Goal: Use online tool/utility: Utilize a website feature to perform a specific function

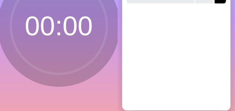
scroll to position [82, 0]
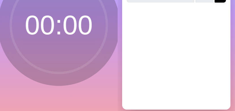
click at [162, 56] on div "Back Add time blocks" at bounding box center [176, 31] width 109 height 158
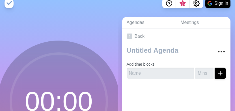
scroll to position [5, 0]
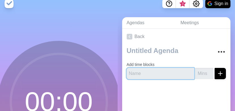
click at [141, 76] on input "text" at bounding box center [161, 73] width 68 height 11
type input "opening"
click at [215, 68] on button "submit" at bounding box center [220, 73] width 11 height 11
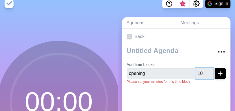
type input "10"
click at [217, 76] on icon "submit" at bounding box center [220, 73] width 7 height 7
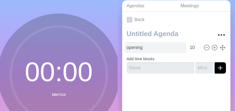
scroll to position [24, 0]
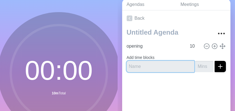
click at [158, 63] on input "text" at bounding box center [161, 66] width 68 height 11
type input "data verzamelen"
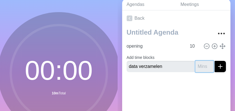
click at [195, 66] on input "number" at bounding box center [204, 66] width 18 height 11
type input "15"
click at [218, 67] on line "submit" at bounding box center [220, 67] width 4 height 0
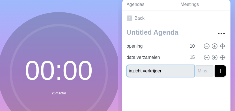
type input "inzicht verkrijgen"
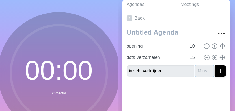
click at [195, 71] on input "number" at bounding box center [204, 71] width 18 height 11
type input "45"
click at [215, 66] on button "submit" at bounding box center [220, 71] width 11 height 11
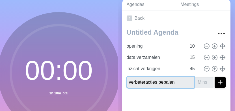
type input "verbeteracties bepalen"
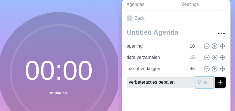
click at [195, 83] on input "number" at bounding box center [204, 82] width 18 height 11
type input "20"
click at [215, 77] on button "submit" at bounding box center [220, 82] width 11 height 11
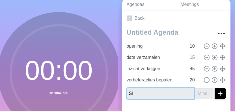
type input "S"
type input "slot"
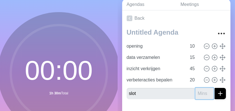
click at [195, 93] on input "number" at bounding box center [204, 93] width 18 height 11
type input "10"
click at [215, 88] on button "submit" at bounding box center [220, 93] width 11 height 11
click at [217, 93] on icon "submit" at bounding box center [220, 93] width 7 height 7
type input "10"
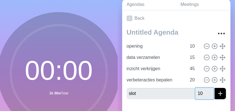
click at [215, 88] on button "submit" at bounding box center [220, 93] width 11 height 11
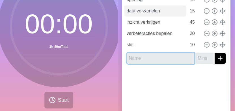
scroll to position [75, 0]
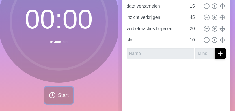
click at [58, 92] on span "Start" at bounding box center [63, 96] width 11 height 8
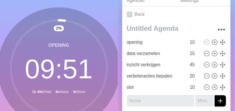
scroll to position [0, 0]
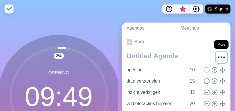
click at [217, 56] on icon "More" at bounding box center [221, 57] width 9 height 9
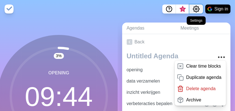
click at [196, 8] on icon "Settings" at bounding box center [196, 9] width 7 height 7
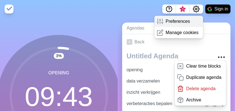
click at [179, 20] on p "Preferences" at bounding box center [178, 21] width 24 height 7
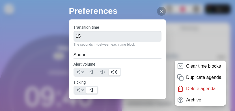
scroll to position [34, 0]
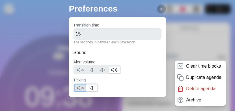
click at [79, 87] on icon at bounding box center [80, 88] width 7 height 7
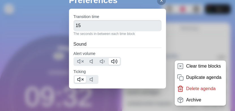
click at [29, 26] on div "Preferences Transition time 15 The seconds in-between each time block Sound Ale…" at bounding box center [117, 55] width 235 height 111
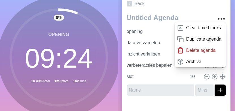
scroll to position [43, 0]
